Goal: Task Accomplishment & Management: Use online tool/utility

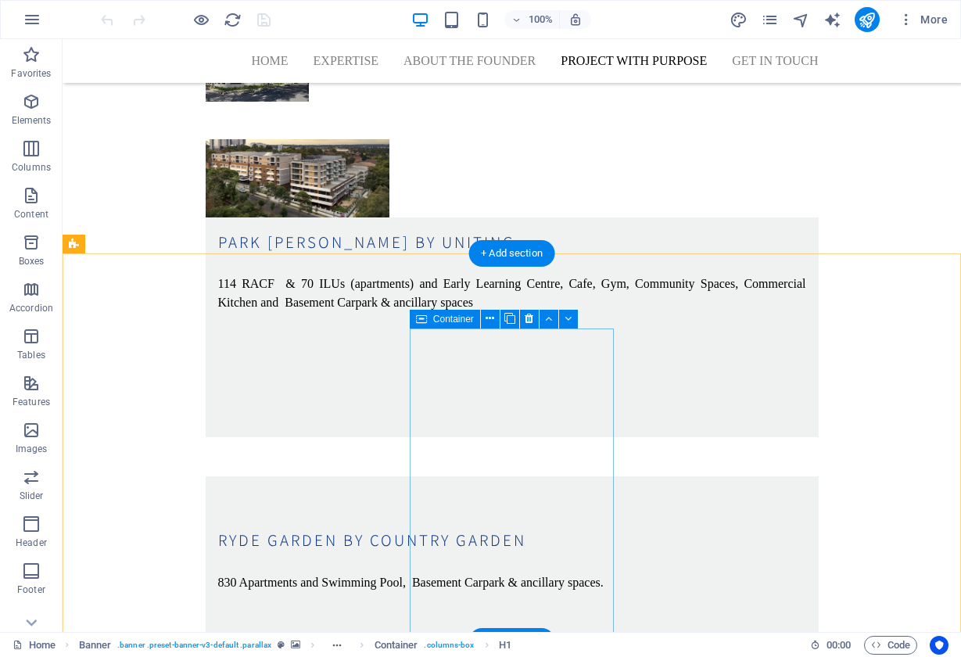
scroll to position [4987, 0]
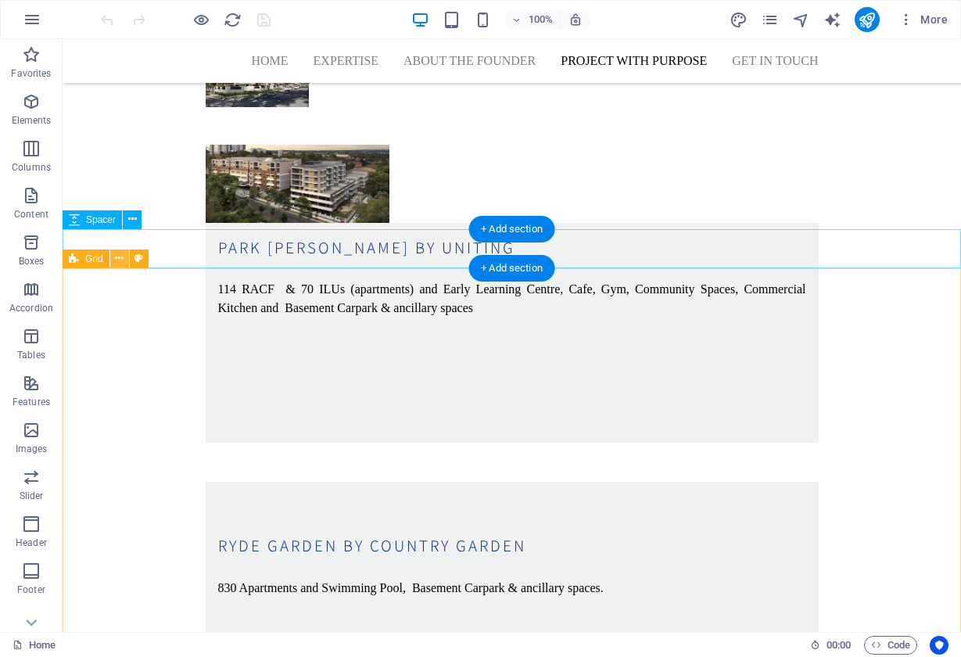
click at [118, 259] on icon at bounding box center [119, 258] width 9 height 16
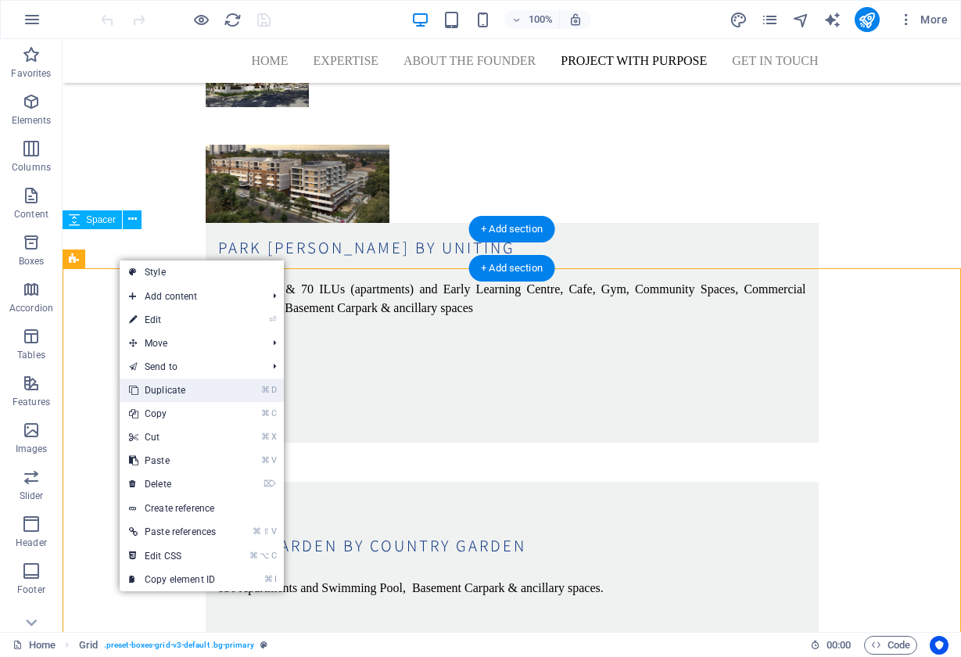
click at [171, 394] on link "⌘ D Duplicate" at bounding box center [173, 389] width 106 height 23
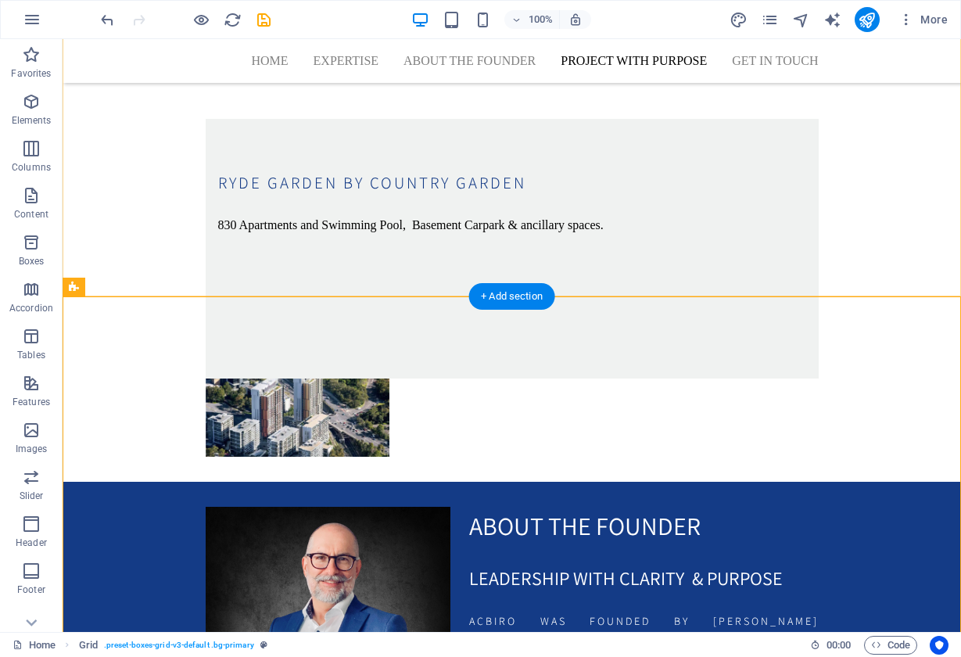
scroll to position [5352, 0]
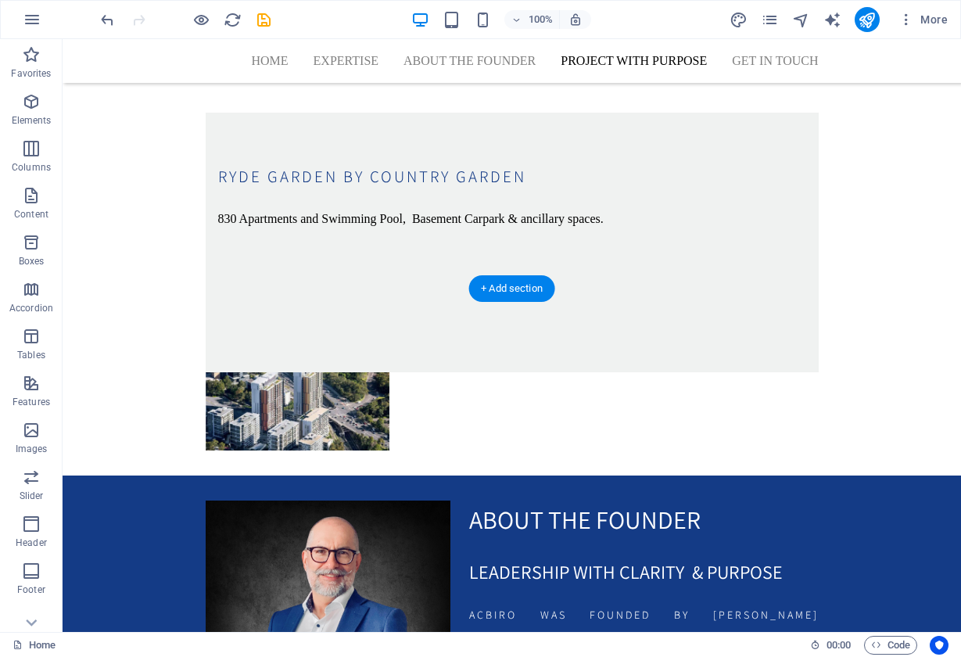
scroll to position [5359, 0]
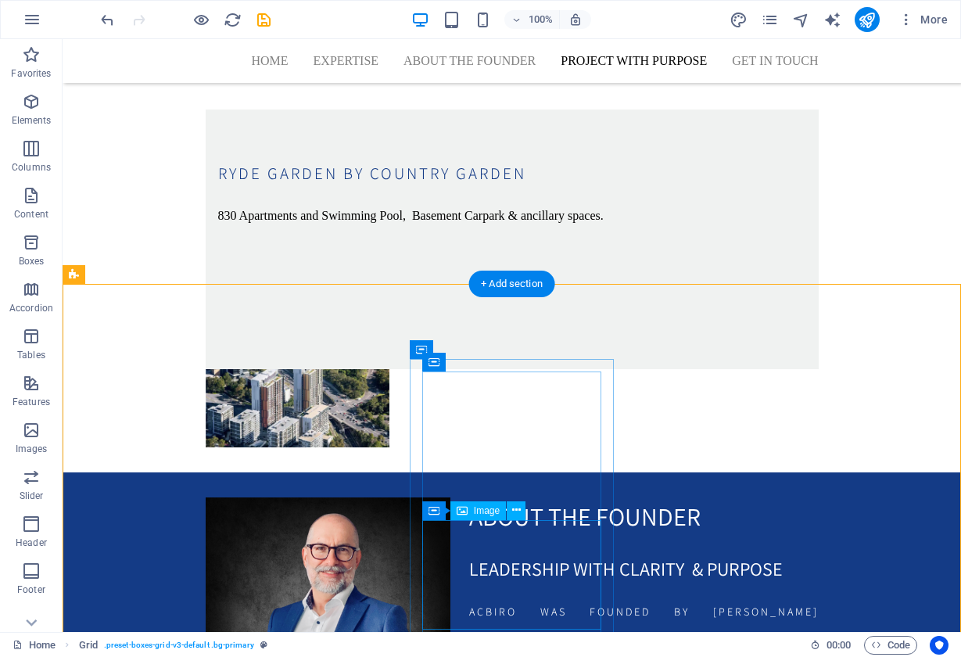
scroll to position [5363, 0]
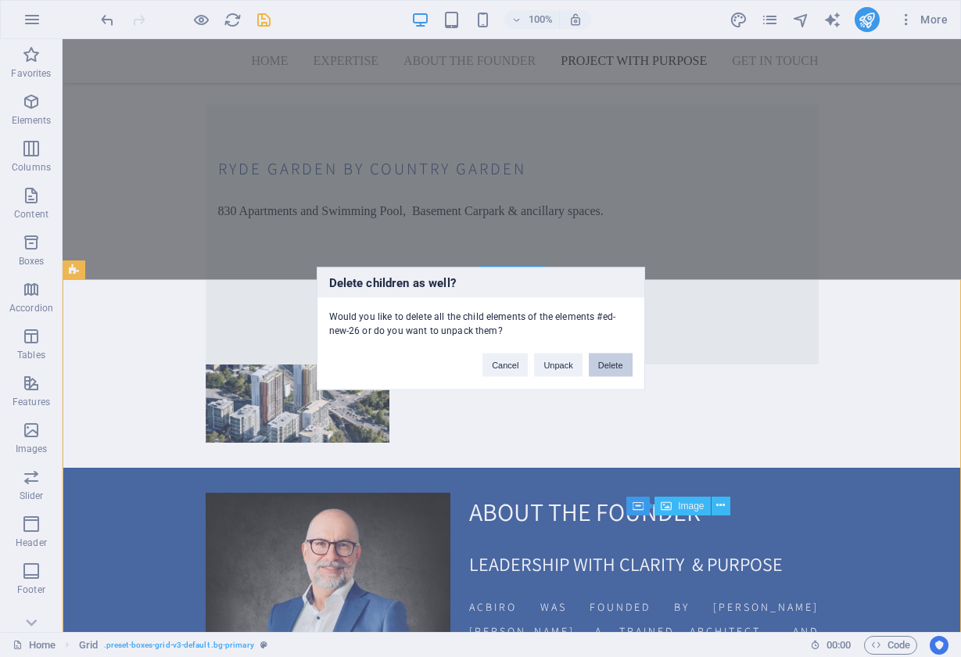
click at [613, 371] on button "Delete" at bounding box center [611, 364] width 44 height 23
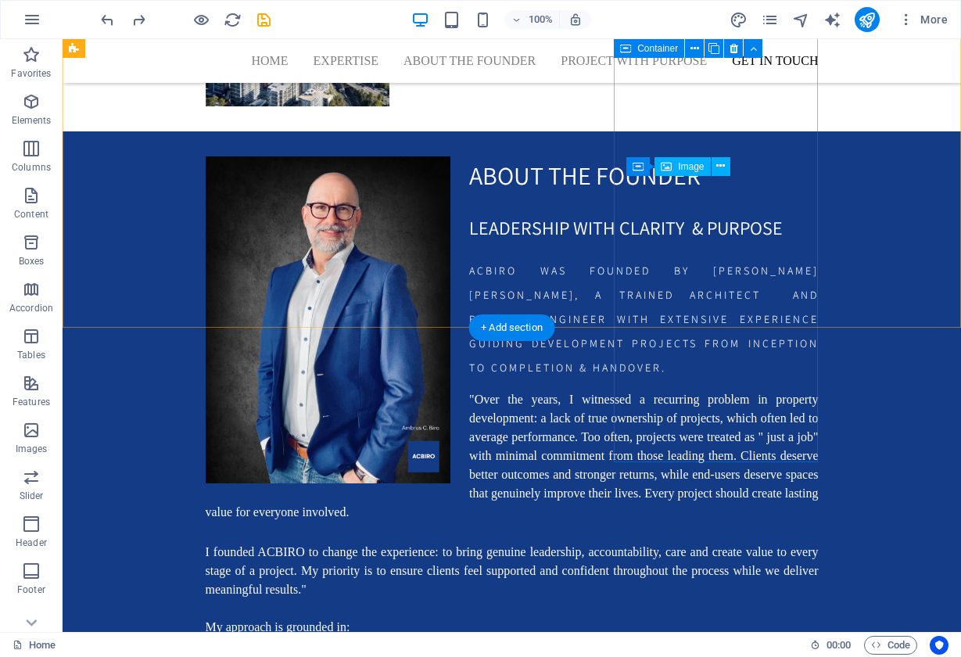
scroll to position [5707, 0]
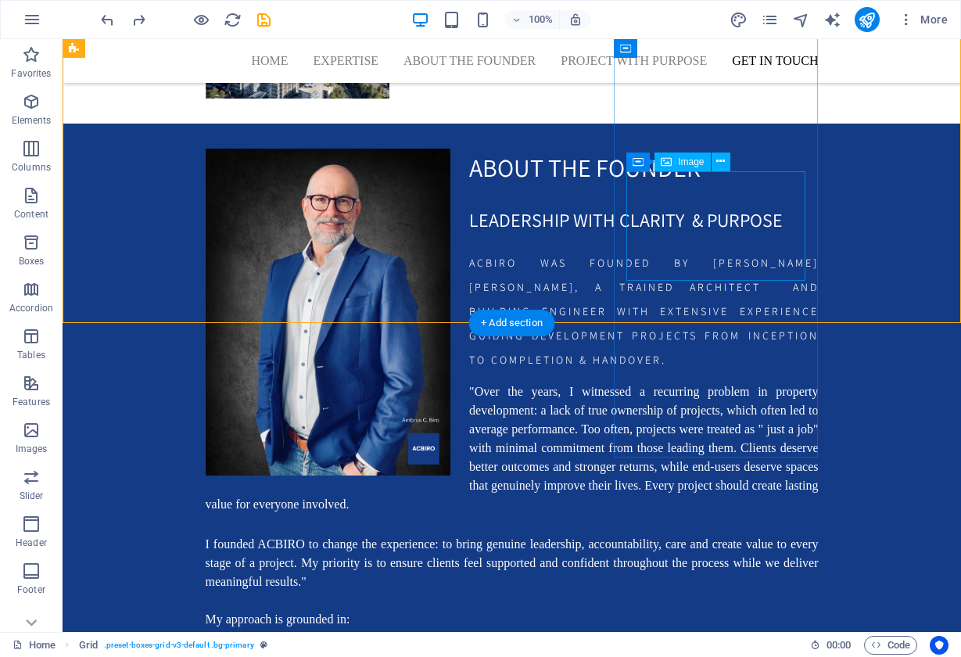
click at [726, 163] on button at bounding box center [720, 161] width 19 height 19
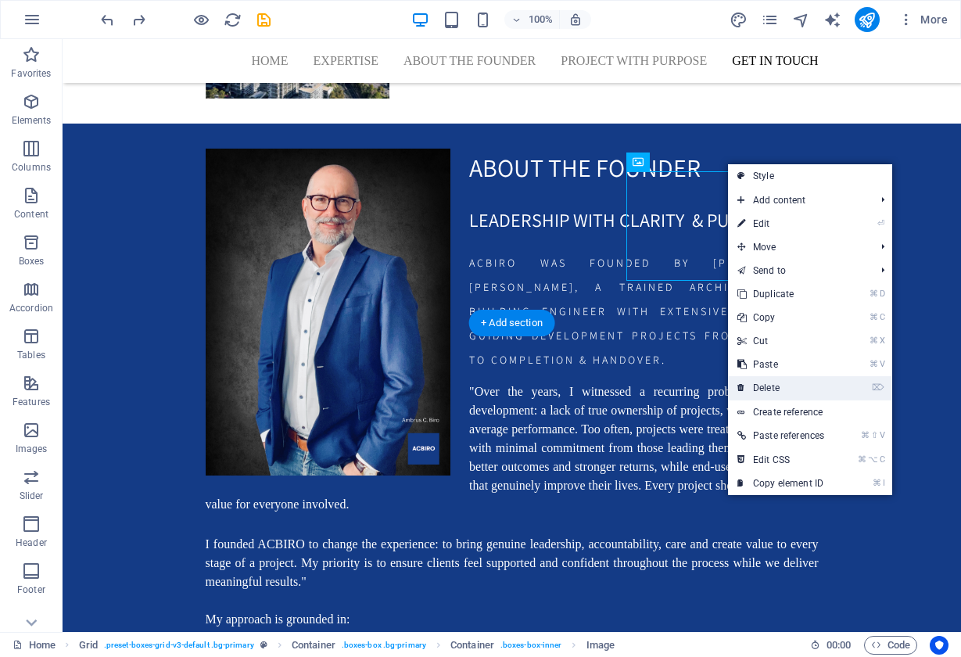
click at [766, 382] on link "⌦ Delete" at bounding box center [781, 387] width 106 height 23
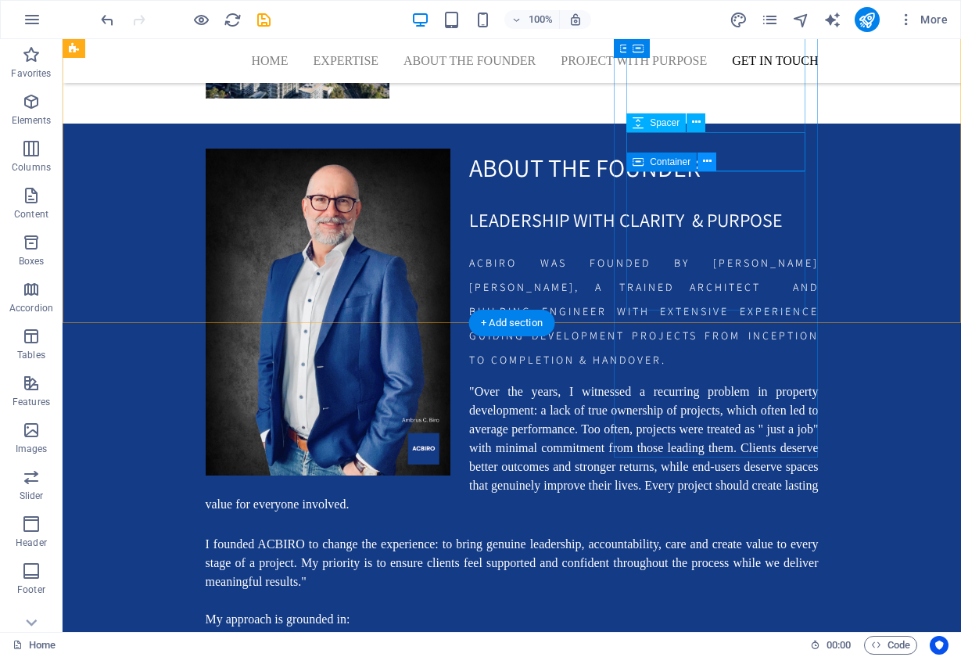
click at [708, 160] on icon at bounding box center [707, 161] width 9 height 16
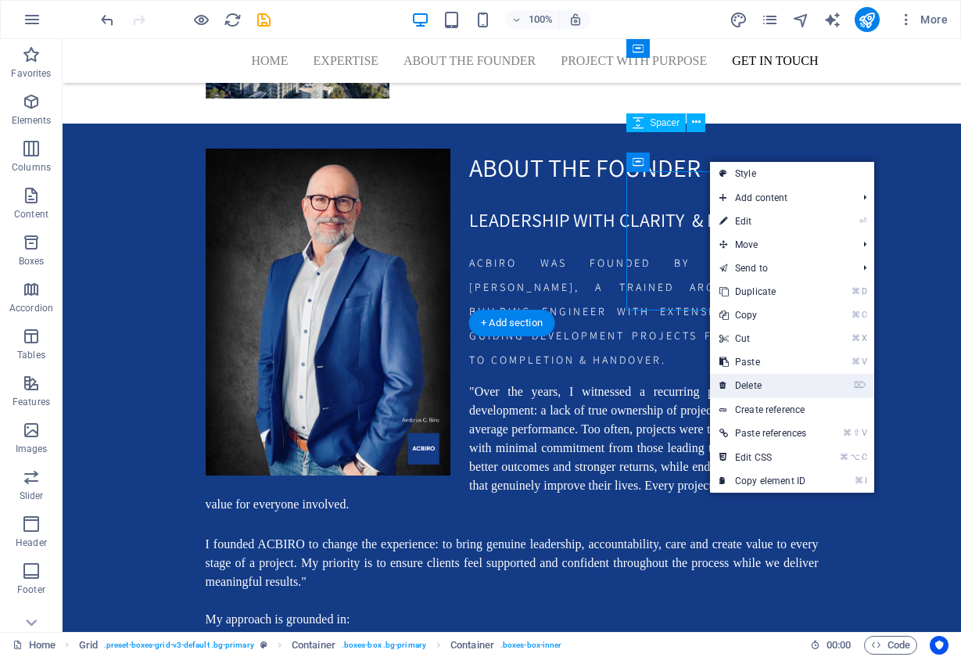
click at [782, 385] on link "⌦ Delete" at bounding box center [763, 385] width 106 height 23
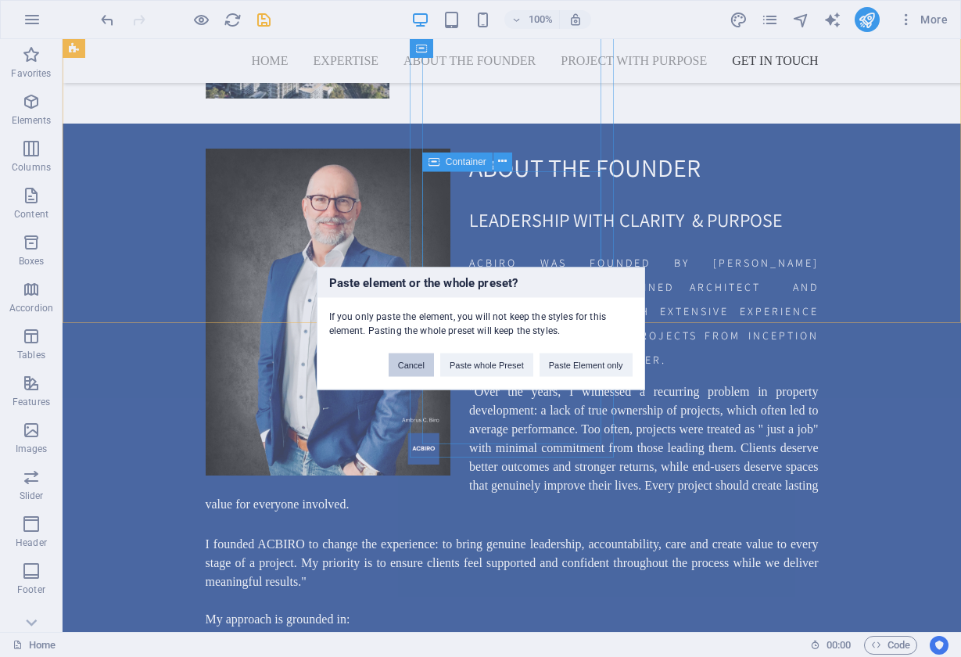
click at [408, 364] on button "Cancel" at bounding box center [411, 364] width 45 height 23
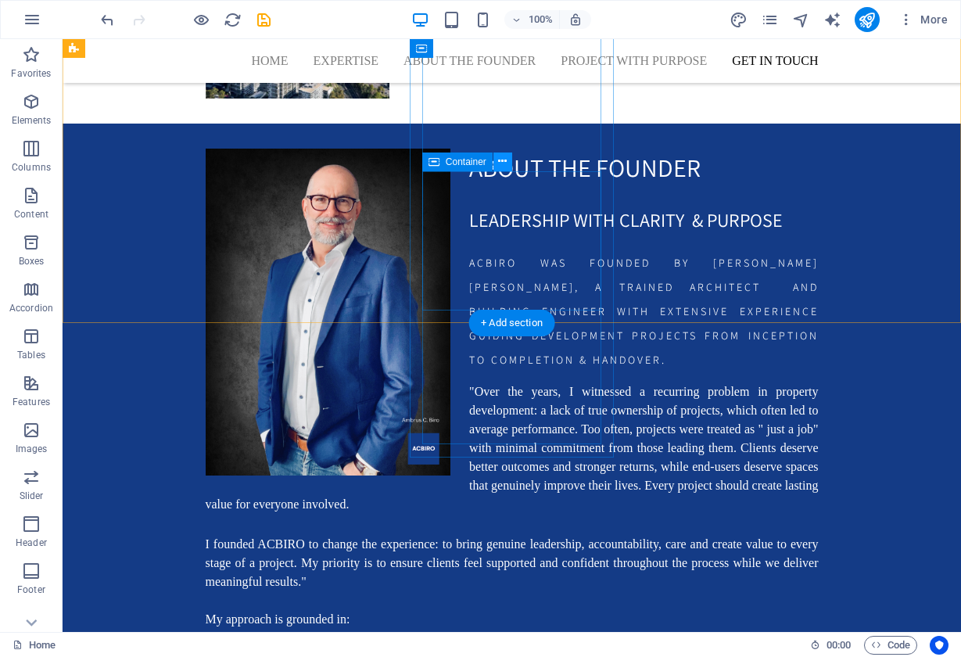
click at [503, 163] on icon at bounding box center [502, 161] width 9 height 16
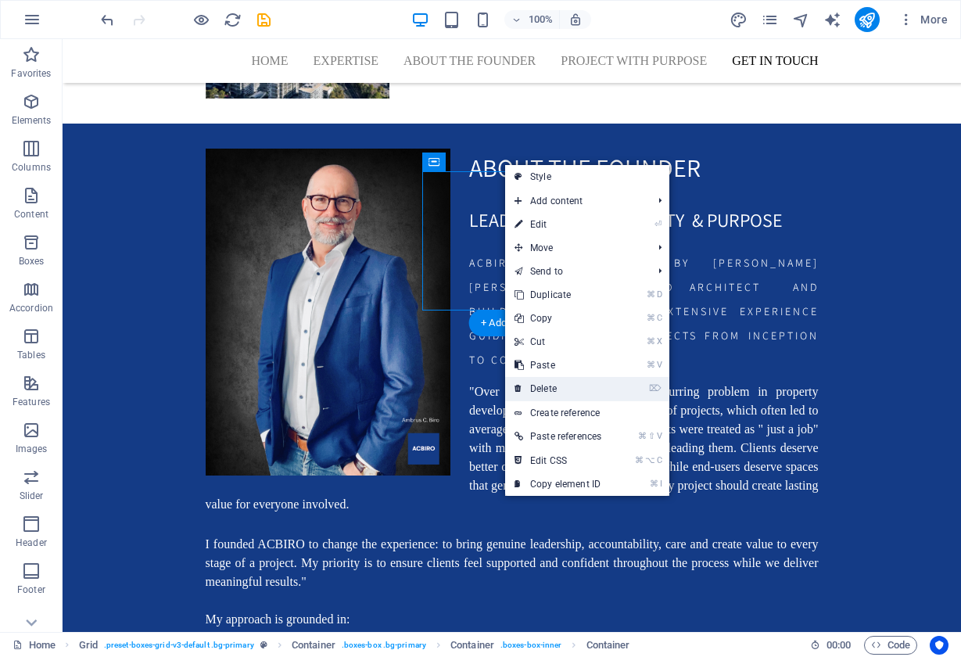
click at [577, 391] on link "⌦ Delete" at bounding box center [558, 388] width 106 height 23
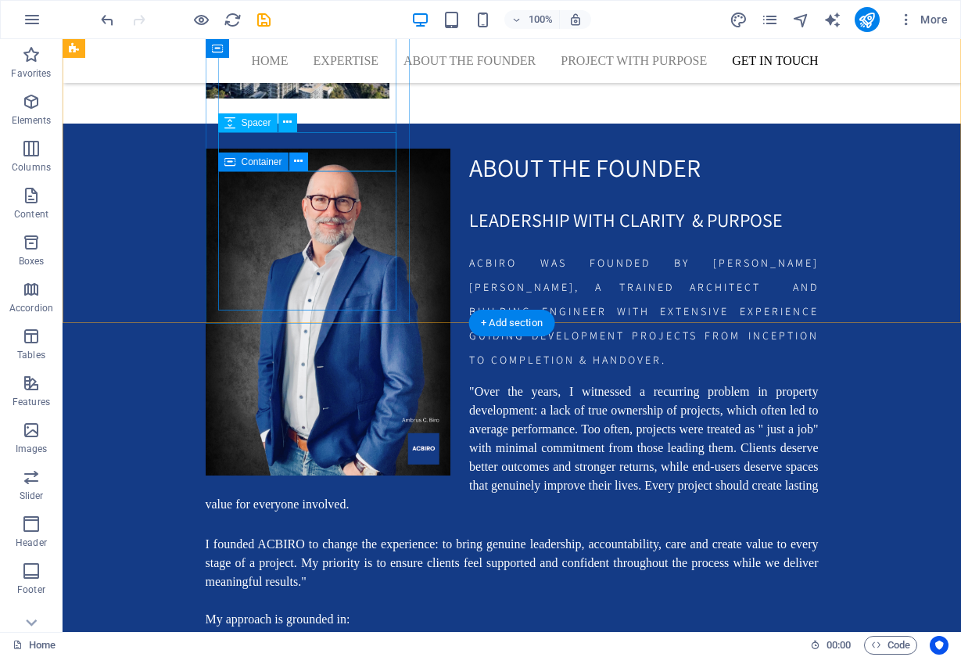
click at [301, 167] on icon at bounding box center [298, 161] width 9 height 16
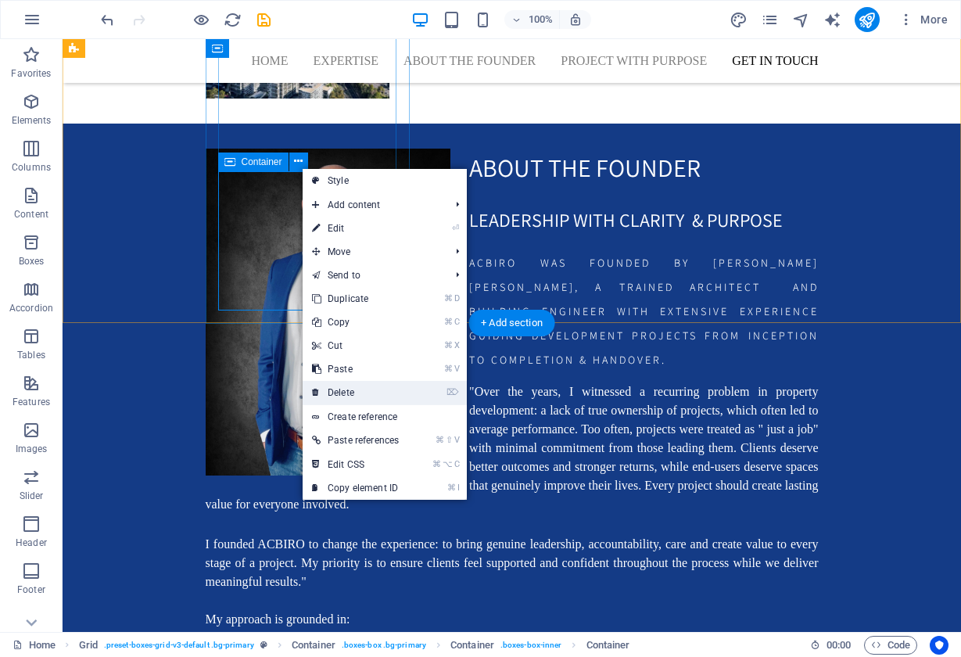
click at [311, 394] on link "⌦ Delete" at bounding box center [356, 392] width 106 height 23
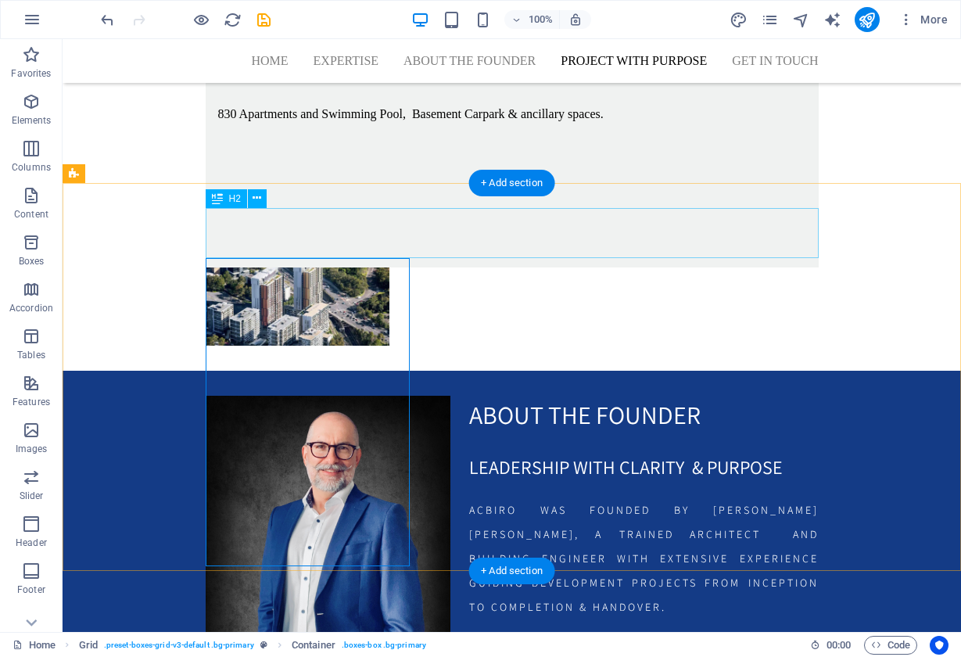
scroll to position [5461, 0]
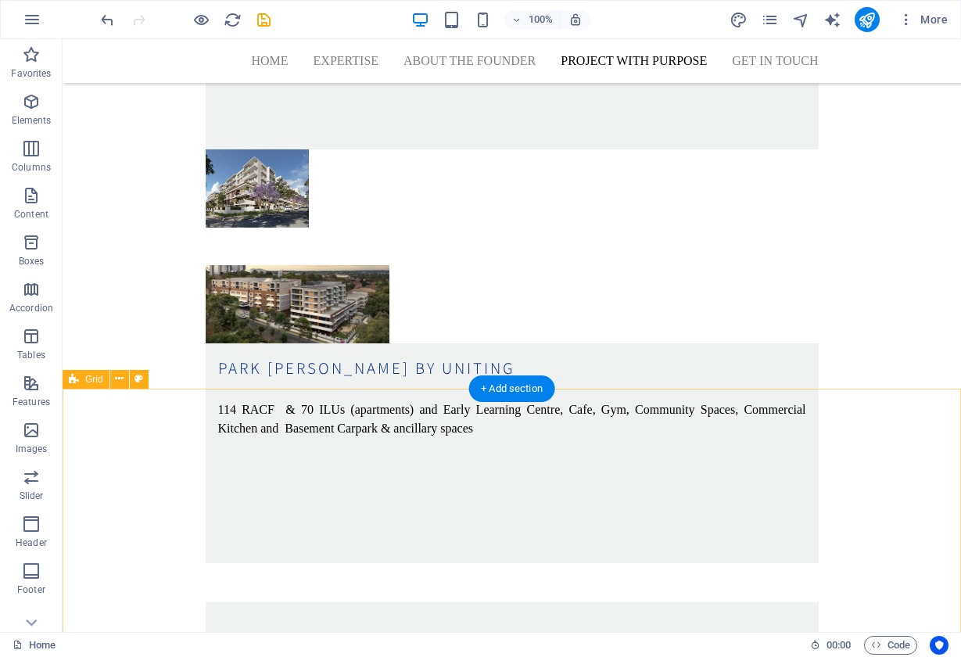
scroll to position [4868, 0]
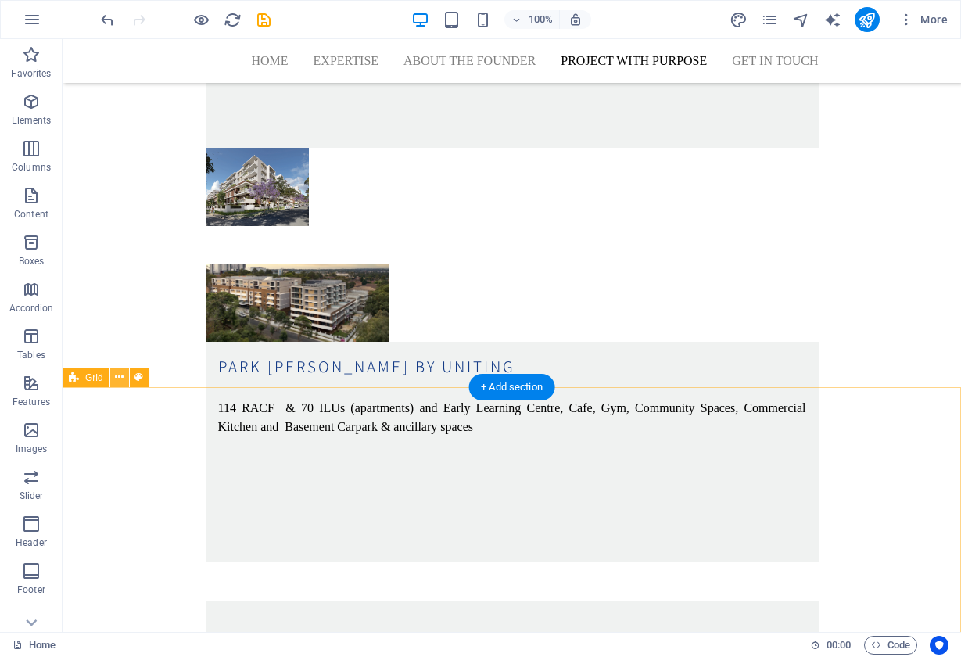
click at [115, 381] on icon at bounding box center [119, 377] width 9 height 16
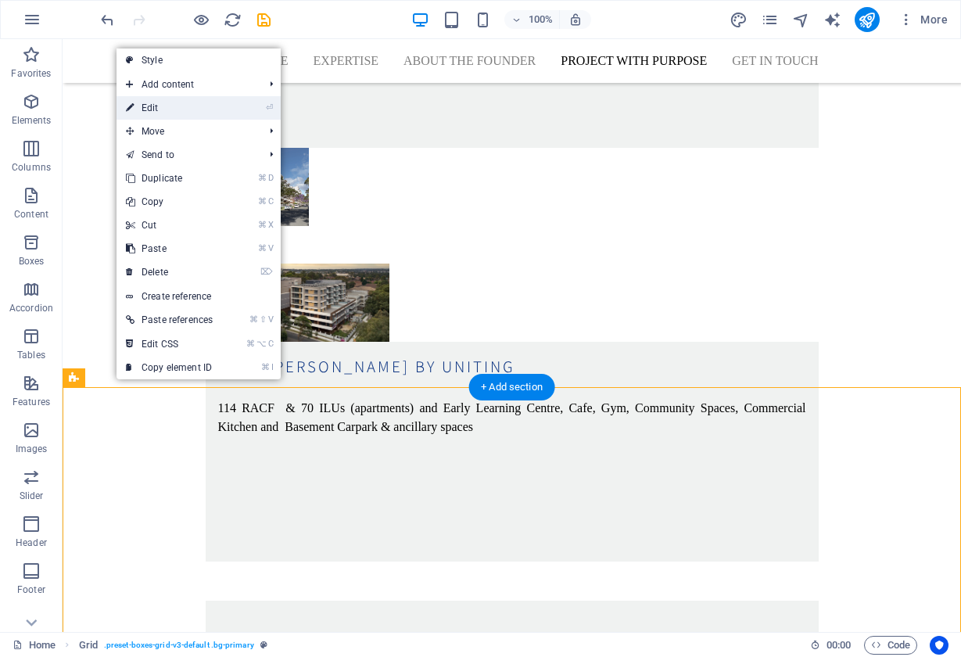
click at [164, 113] on link "⏎ Edit" at bounding box center [169, 107] width 106 height 23
select select "px"
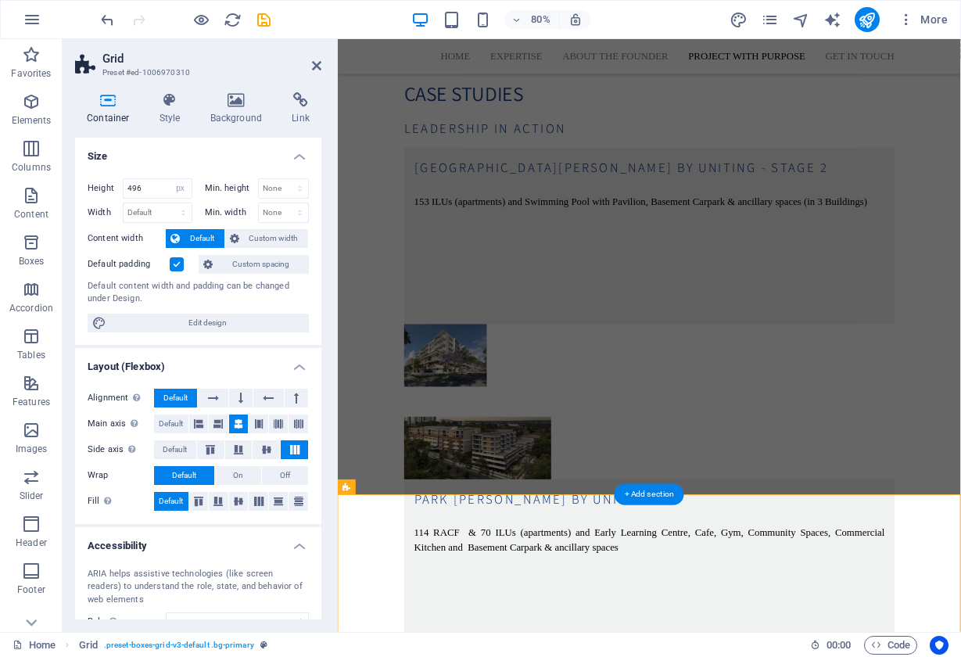
scroll to position [0, 0]
click at [164, 105] on icon at bounding box center [170, 100] width 45 height 16
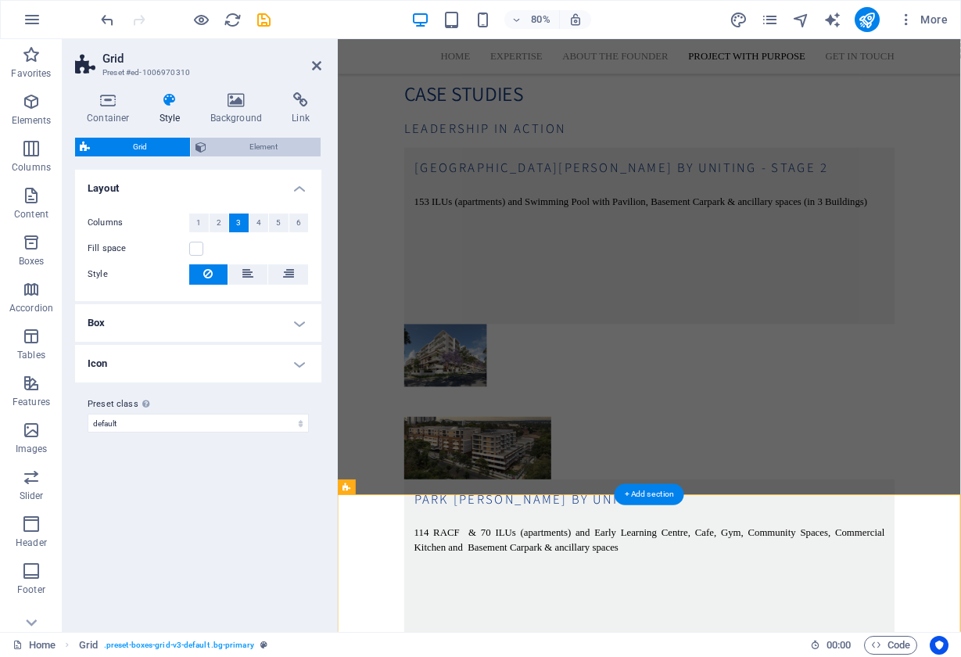
click at [235, 148] on span "Element" at bounding box center [263, 147] width 105 height 19
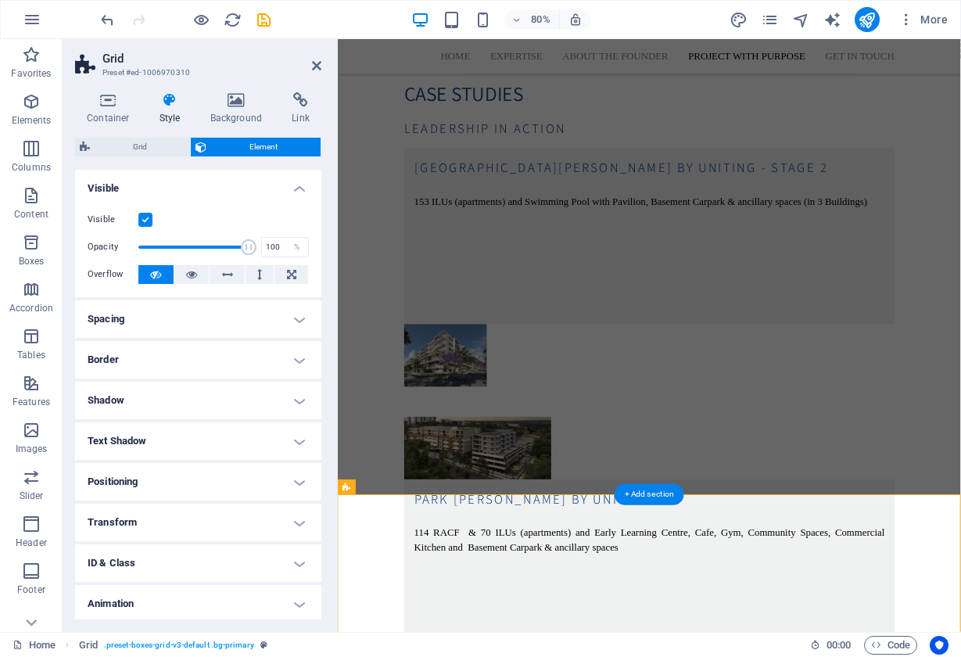
click at [148, 220] on label at bounding box center [145, 220] width 14 height 14
click at [0, 0] on input "Visible" at bounding box center [0, 0] width 0 height 0
click at [316, 68] on icon at bounding box center [316, 65] width 9 height 13
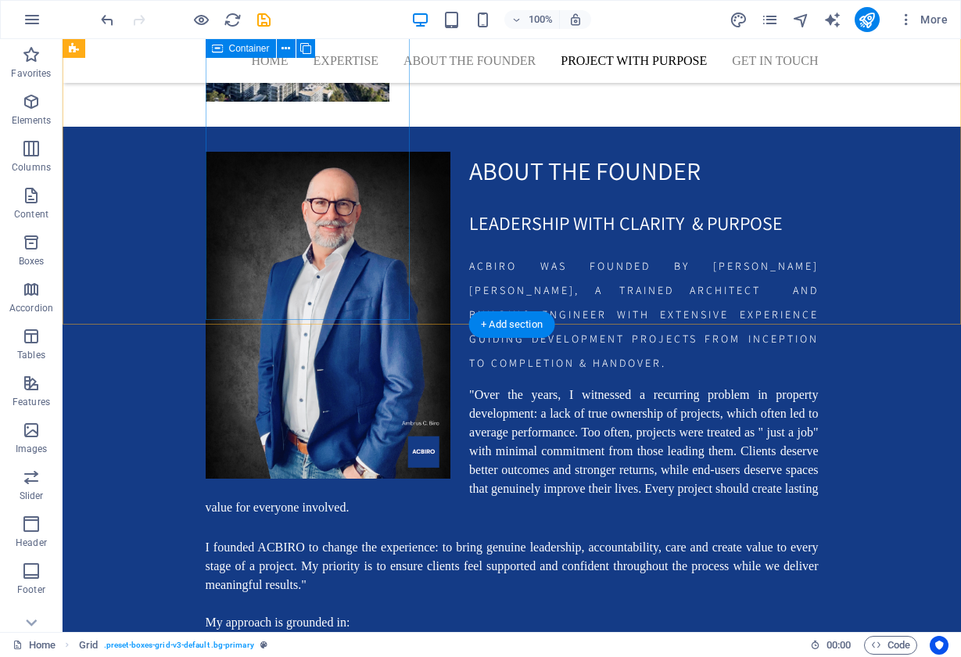
scroll to position [5707, 0]
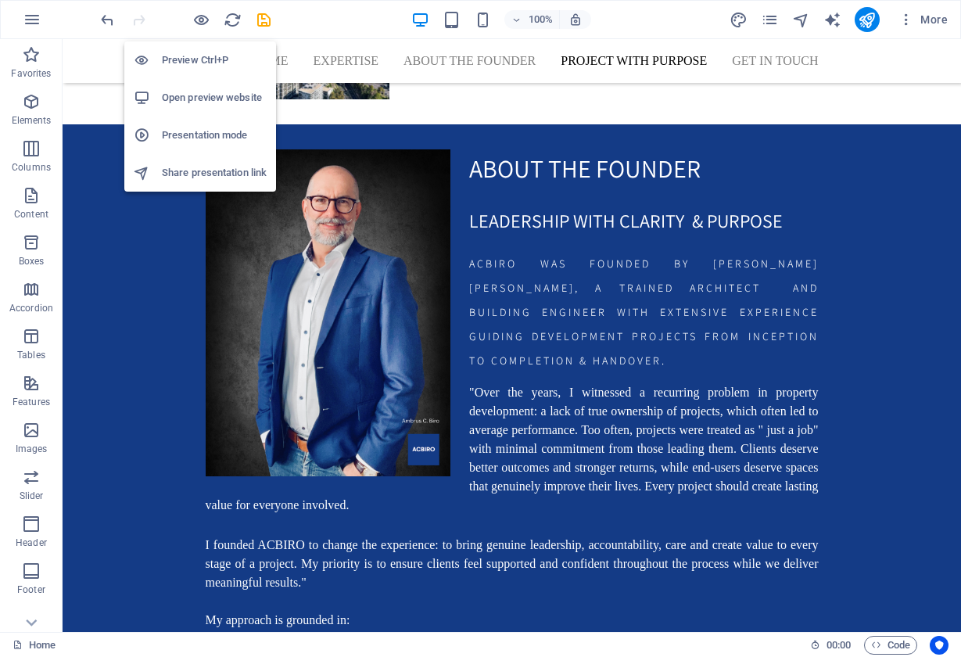
click at [221, 100] on h6 "Open preview website" at bounding box center [214, 97] width 105 height 19
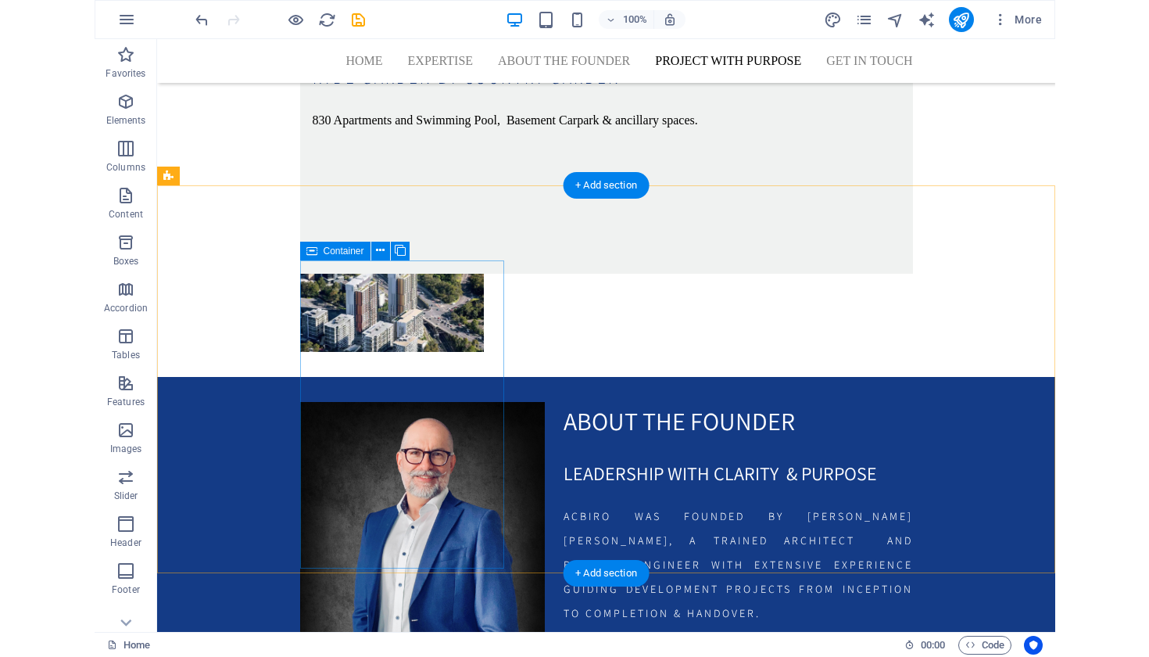
scroll to position [5457, 0]
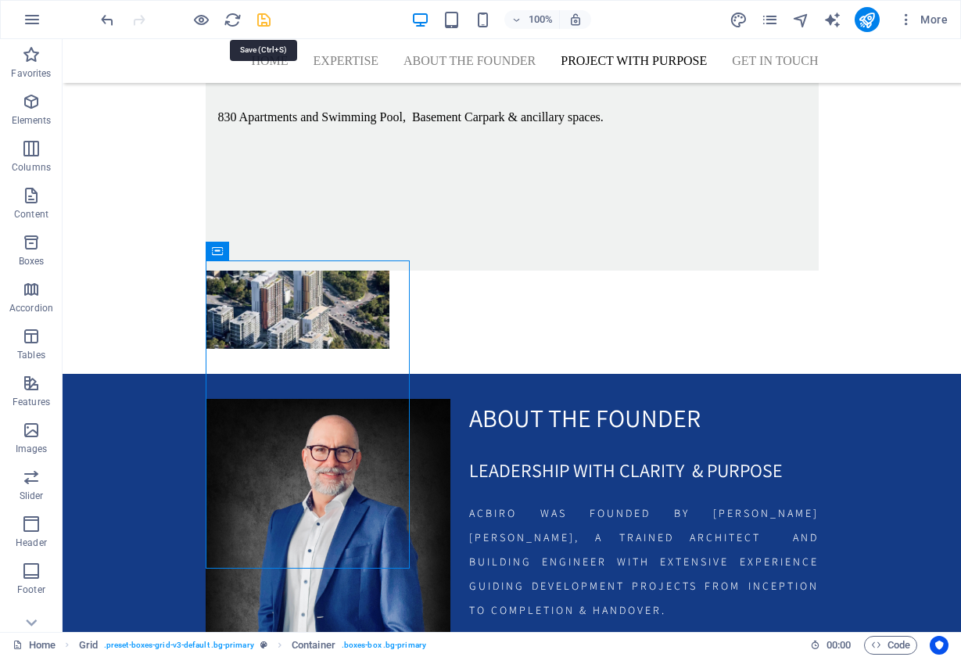
click at [263, 26] on icon "save" at bounding box center [264, 20] width 18 height 18
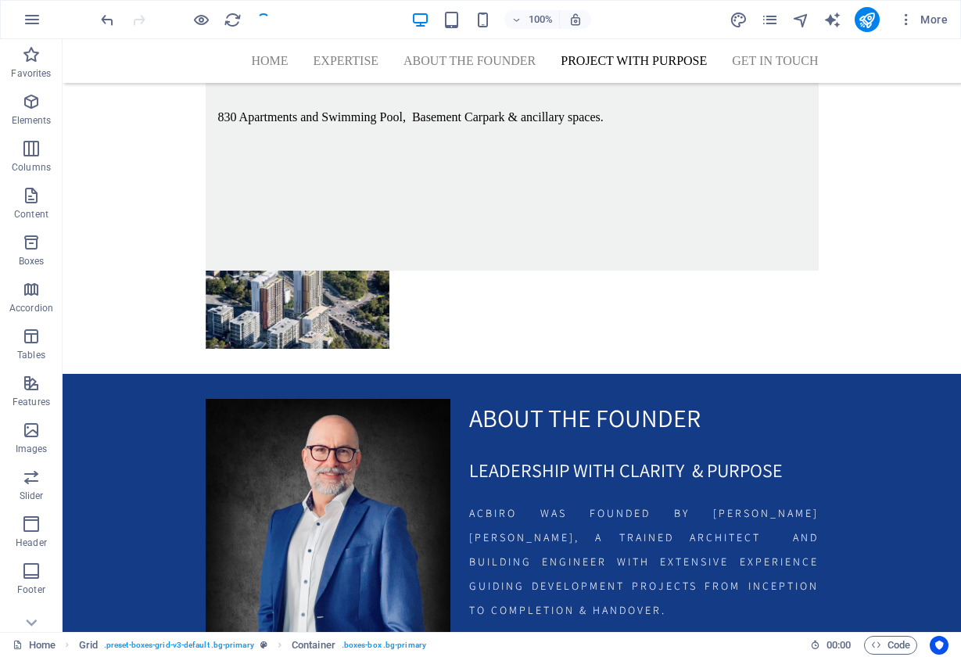
checkbox input "false"
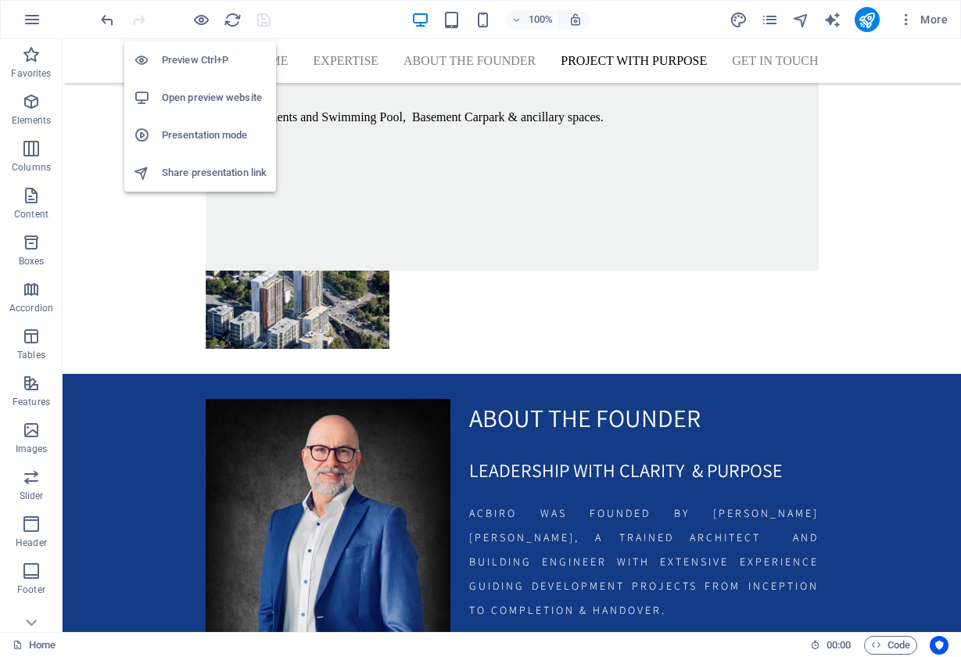
click at [208, 99] on h6 "Open preview website" at bounding box center [214, 97] width 105 height 19
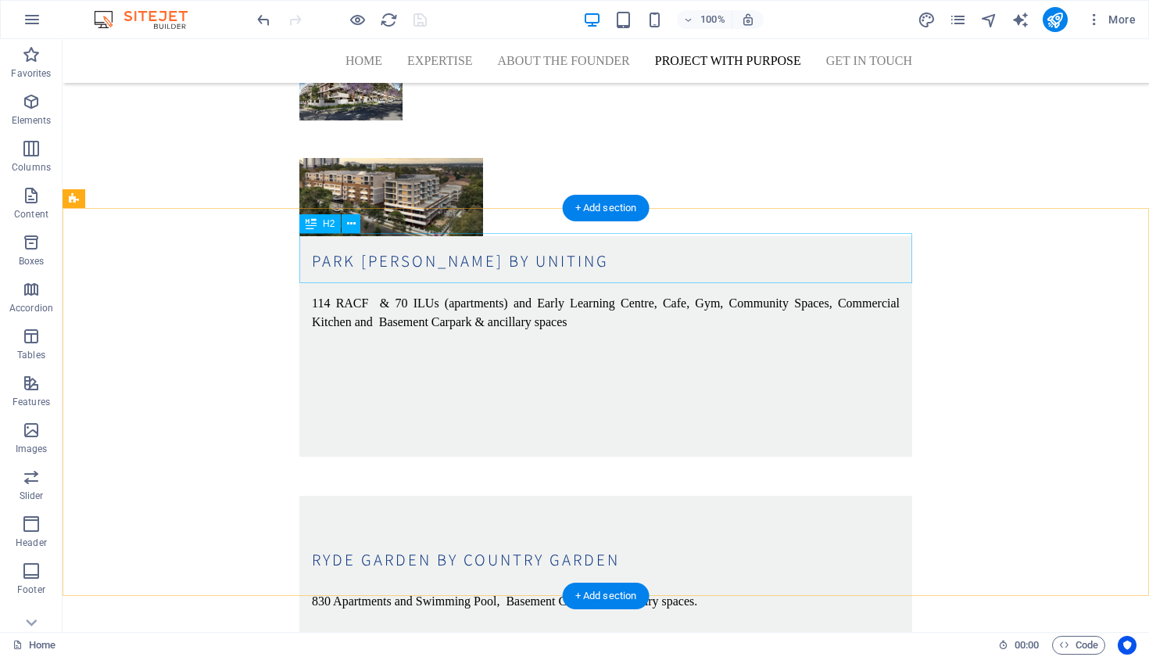
scroll to position [4934, 0]
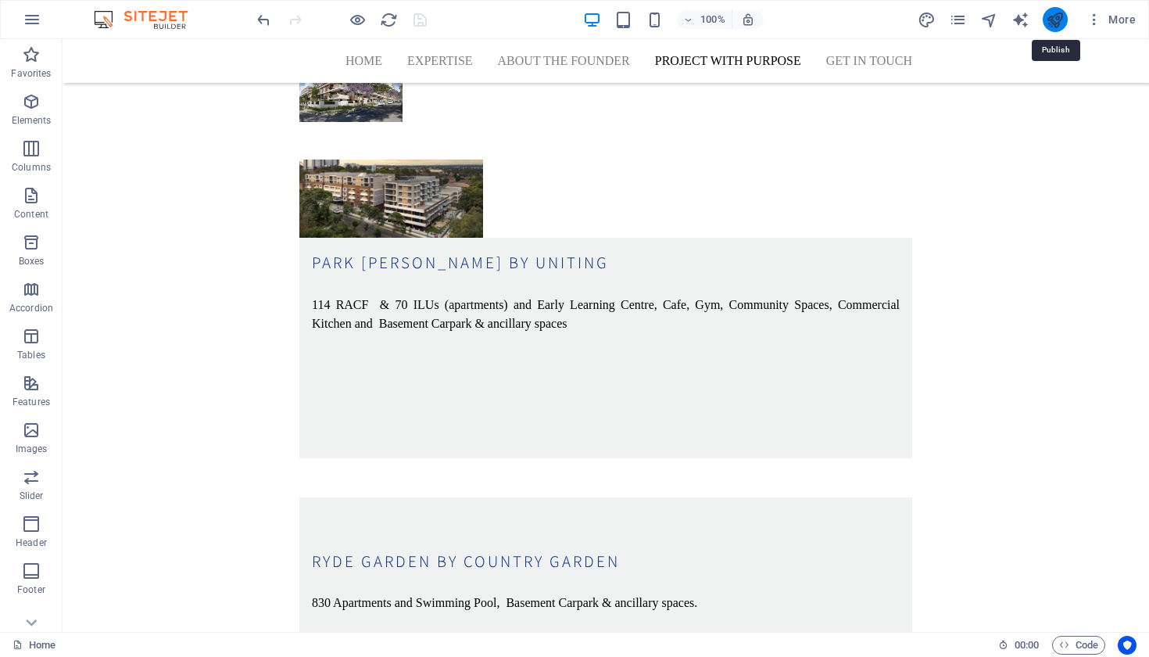
click at [960, 23] on icon "publish" at bounding box center [1055, 20] width 18 height 18
